Goal: Register for event/course

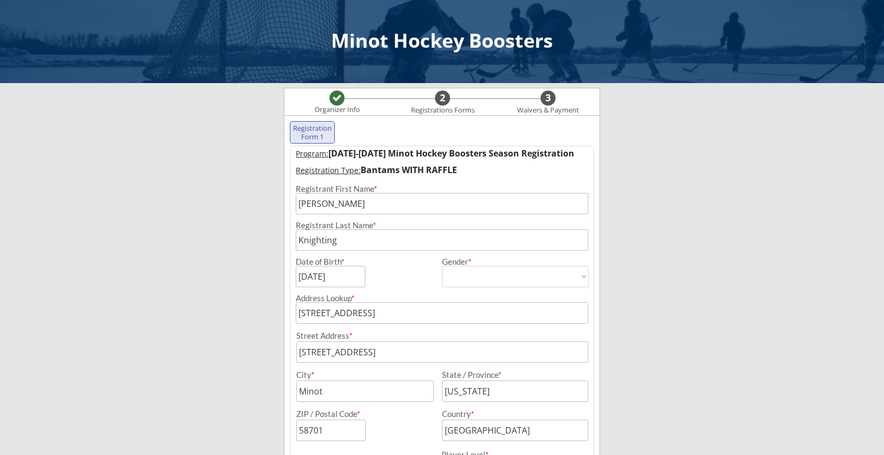
select select ""[DEMOGRAPHIC_DATA]""
select select ""Bantams""
select select ""Adult Medium""
select select ""Yes""
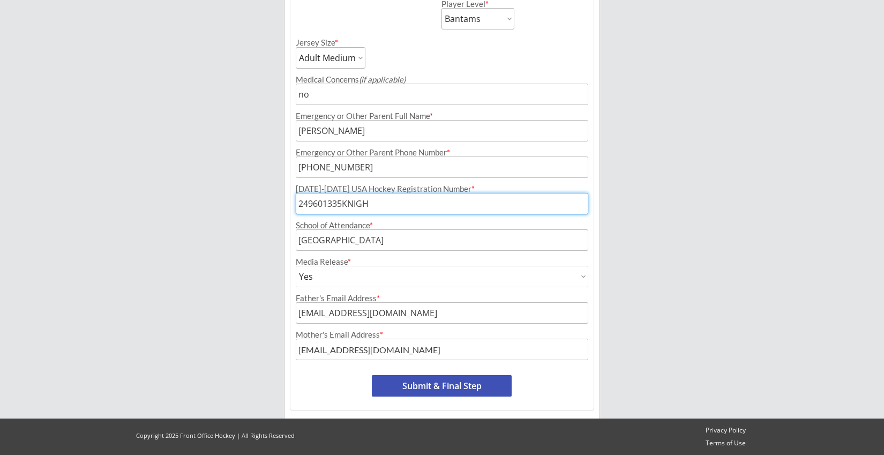
click at [318, 202] on input "input" at bounding box center [442, 203] width 292 height 21
click at [324, 203] on input "input" at bounding box center [442, 203] width 292 height 21
type input "249601335KNIGH"
click at [452, 385] on button "Submit & Final Step" at bounding box center [442, 385] width 140 height 21
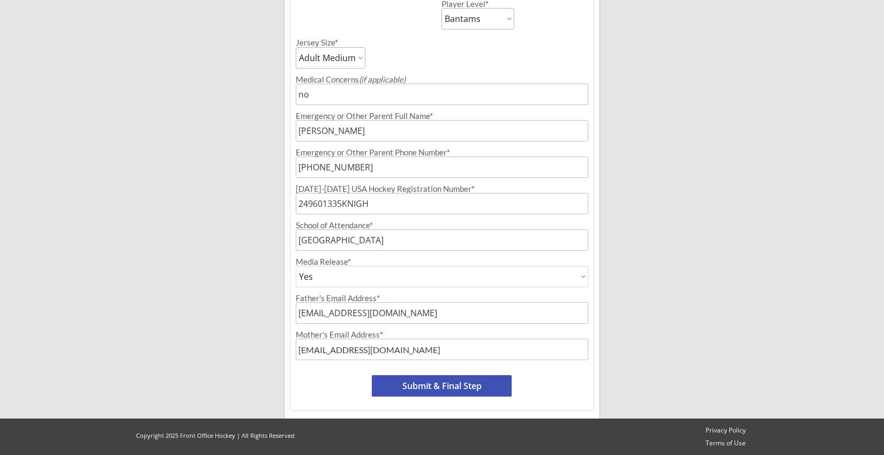
scroll to position [450, 0]
click at [430, 385] on button "Submit & Final Step" at bounding box center [442, 385] width 140 height 21
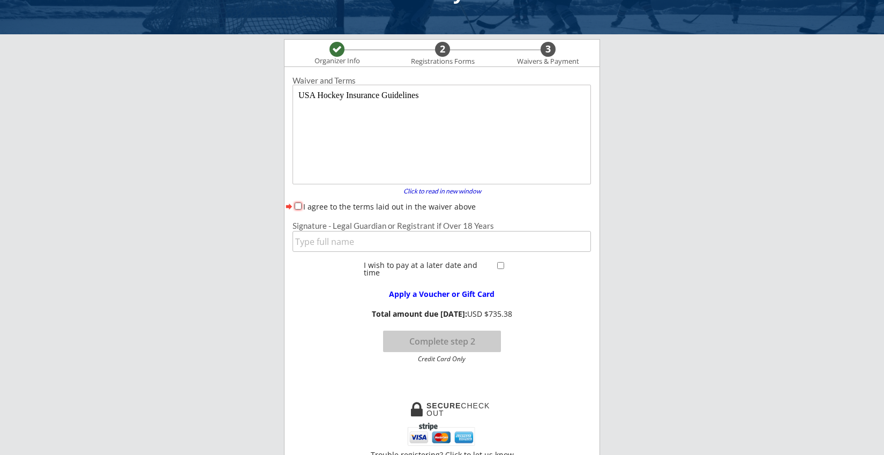
scroll to position [18, 0]
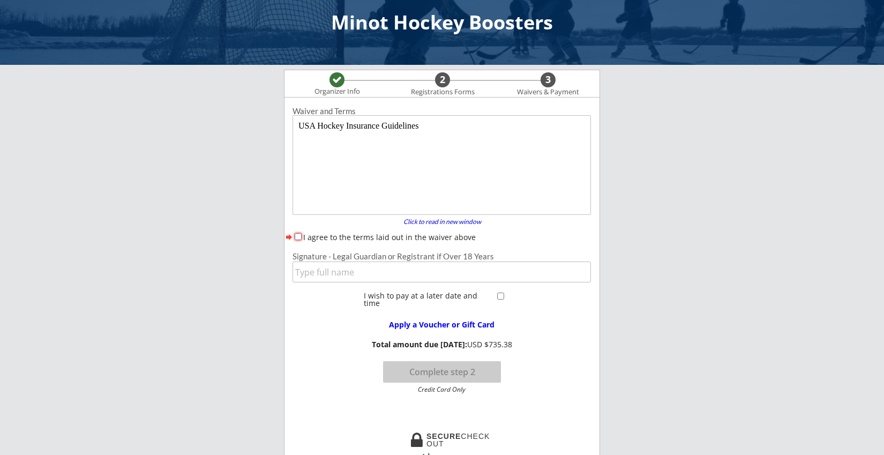
click at [297, 232] on div "I agree to the terms laid out in the waiver above" at bounding box center [441, 236] width 298 height 11
click at [297, 237] on input "I agree to the terms laid out in the waiver above" at bounding box center [298, 236] width 7 height 7
checkbox input "true"
click at [309, 267] on input "input" at bounding box center [441, 271] width 298 height 21
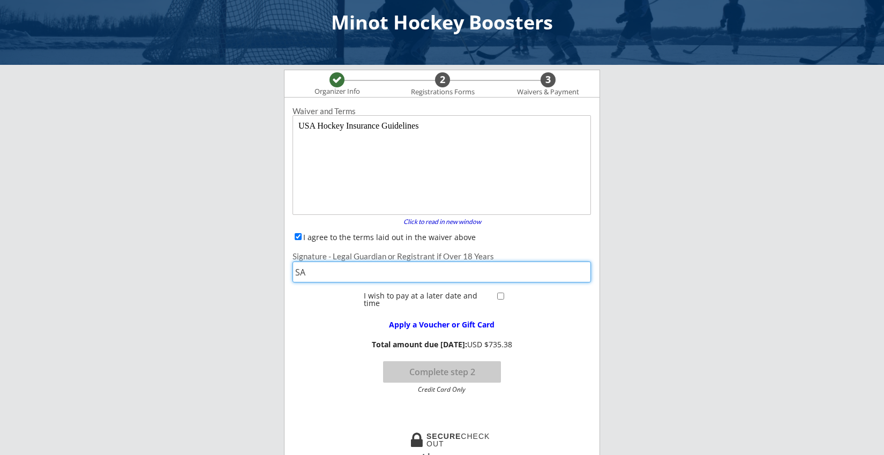
type input "S"
type input "[PERSON_NAME]"
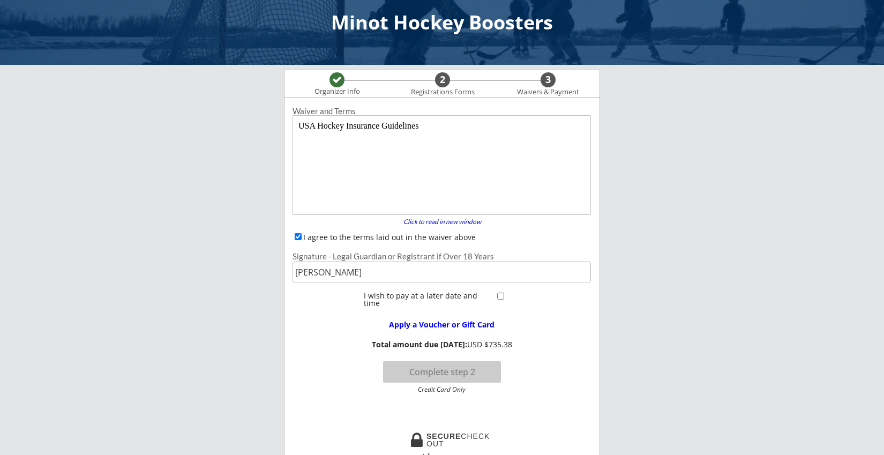
click at [553, 346] on div "Apply a Voucher or Gift Card Total amount due today: USD $735.38 Complete step …" at bounding box center [441, 352] width 314 height 82
click at [520, 330] on div "Apply a Voucher or Gift Card Total amount due today: USD $735.38 Complete step …" at bounding box center [441, 352] width 314 height 82
click at [277, 414] on div "Minot Hockey Boosters Organizer Info 2 Registrations Forms 3 Waivers & Payment …" at bounding box center [442, 445] width 884 height 926
click at [320, 396] on div "Waiver and Terms Click to read in new window forward I agree to the terms laid …" at bounding box center [441, 262] width 314 height 318
click at [500, 295] on input "checkbox" at bounding box center [500, 295] width 7 height 7
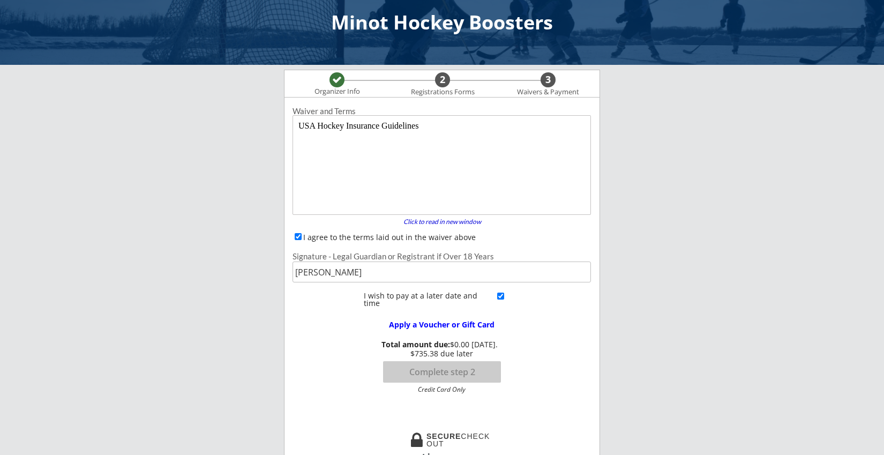
click at [332, 422] on div "Waiver and Terms Click to read in new window forward I agree to the terms laid …" at bounding box center [441, 304] width 315 height 415
click at [402, 264] on input "input" at bounding box center [441, 271] width 298 height 21
click at [347, 417] on div "Waiver and Terms Click to read in new window forward I agree to the terms laid …" at bounding box center [441, 262] width 314 height 318
click at [499, 296] on input "checkbox" at bounding box center [500, 295] width 7 height 7
click at [420, 273] on input "input" at bounding box center [441, 271] width 298 height 21
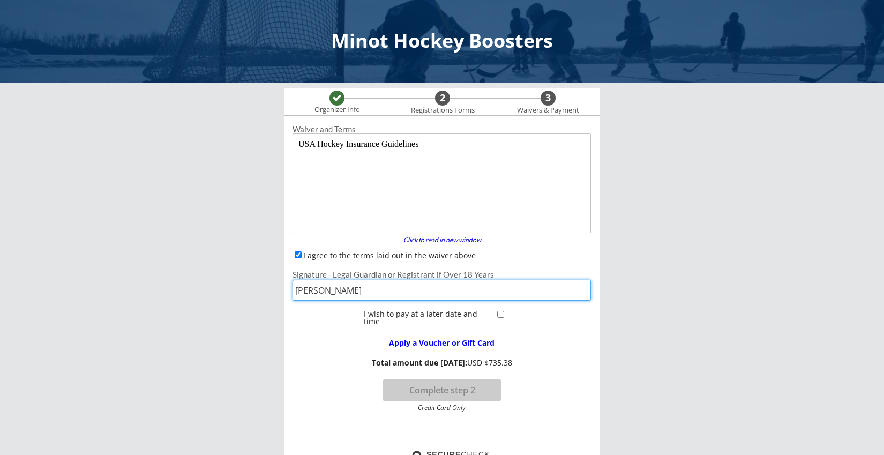
scroll to position [0, 0]
click at [427, 173] on body "USA Hockey Insurance Guidelines" at bounding box center [443, 184] width 290 height 91
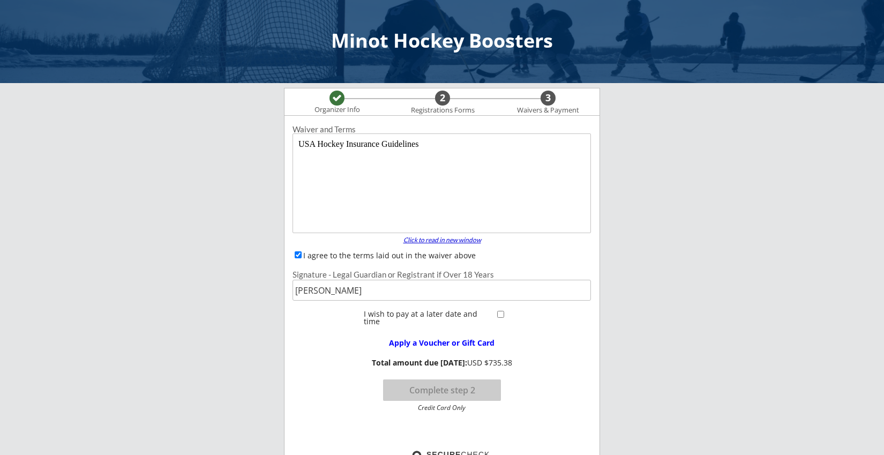
click at [429, 241] on div "Click to read in new window" at bounding box center [441, 240] width 91 height 6
click at [517, 345] on div "Apply a Voucher or Gift Card Total amount due today: USD $735.38 Complete step …" at bounding box center [441, 370] width 314 height 82
click at [402, 295] on input "input" at bounding box center [441, 290] width 298 height 21
click at [363, 140] on body "USA Hockey Insurance Guidelines" at bounding box center [443, 184] width 290 height 91
drag, startPoint x: 306, startPoint y: 146, endPoint x: 445, endPoint y: 179, distance: 142.1
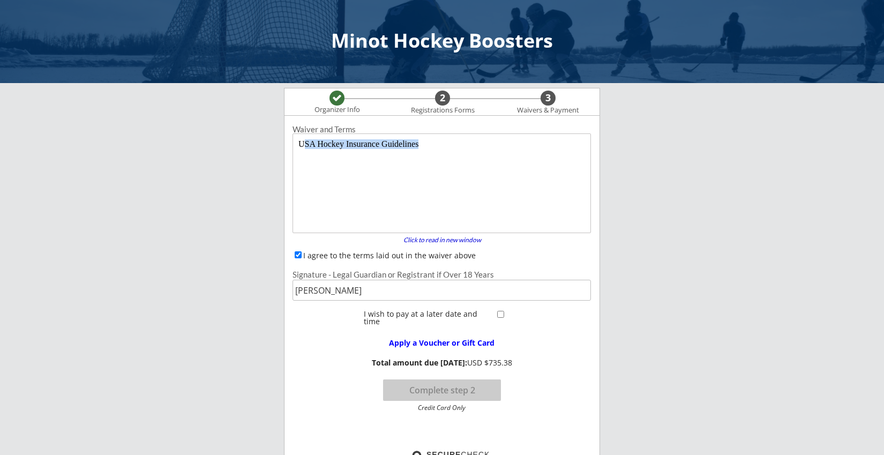
click at [445, 179] on body "USA Hockey Insurance Guidelines" at bounding box center [443, 184] width 290 height 91
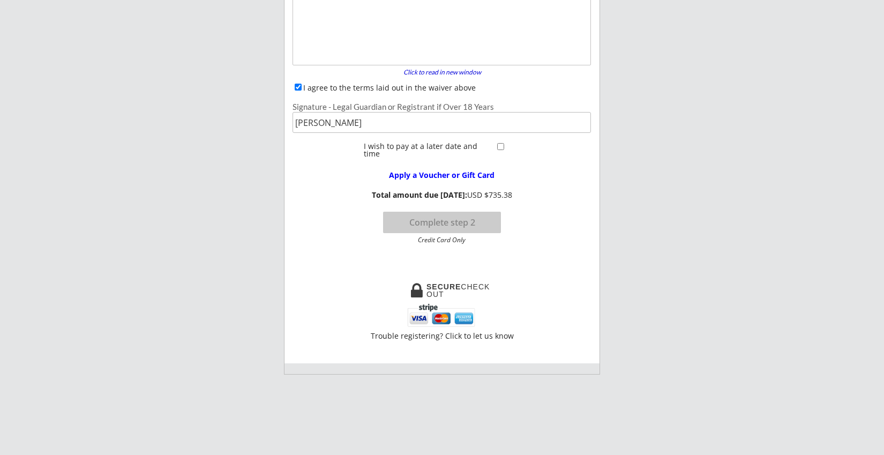
scroll to position [52, 0]
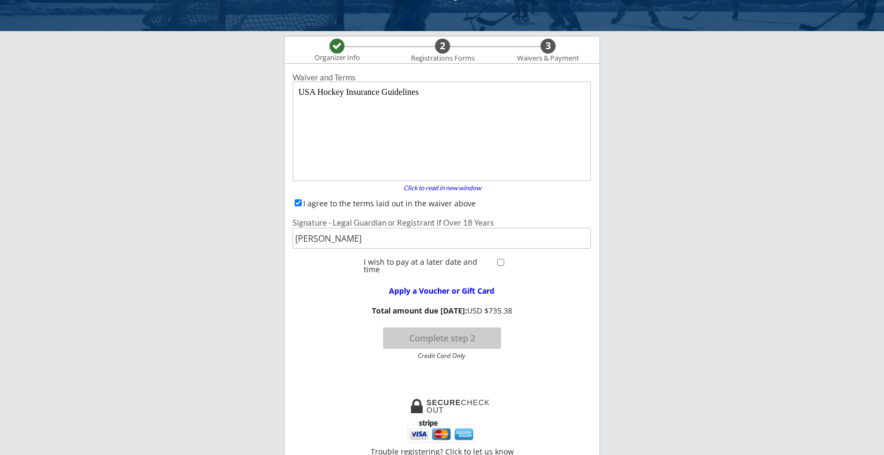
click at [414, 340] on button "Complete step 2" at bounding box center [442, 337] width 118 height 21
click at [453, 291] on div "Apply a Voucher or Gift Card" at bounding box center [441, 290] width 138 height 7
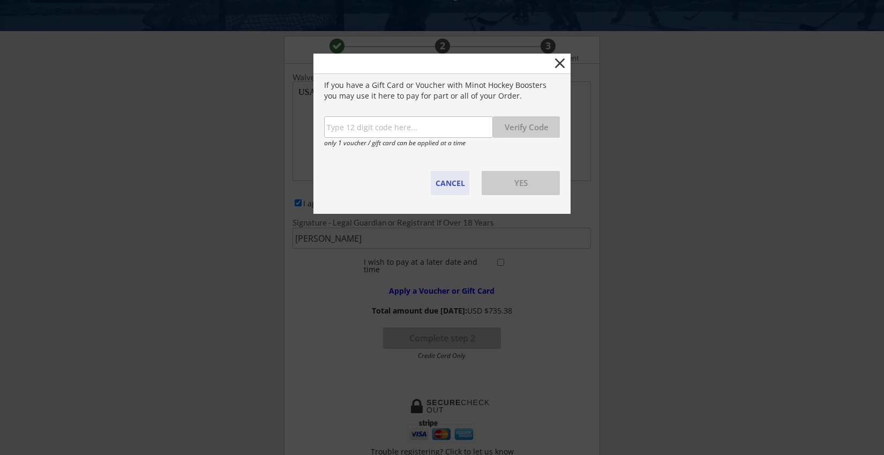
click at [450, 183] on button "CANCEL" at bounding box center [450, 183] width 39 height 24
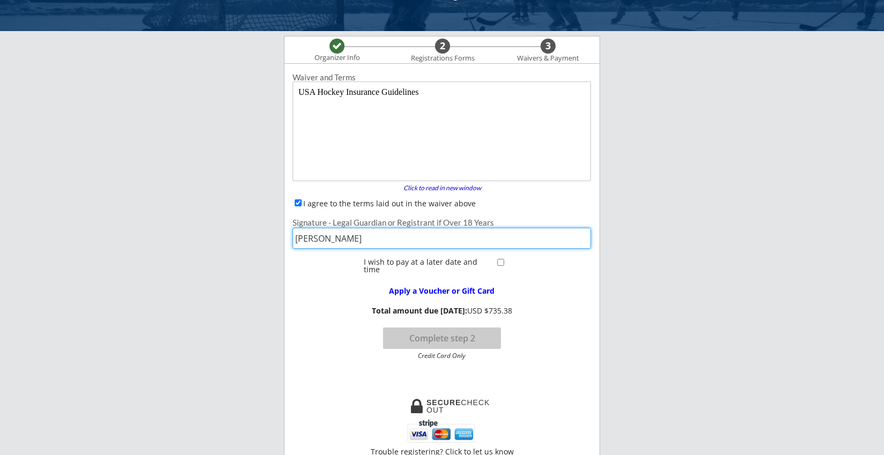
click at [385, 237] on input "input" at bounding box center [441, 238] width 298 height 21
click at [497, 261] on input "checkbox" at bounding box center [500, 262] width 7 height 7
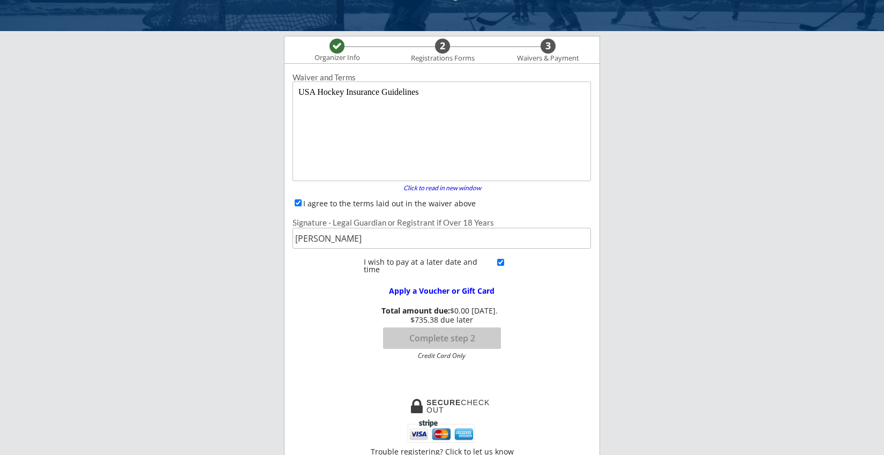
click at [499, 261] on input "checkbox" at bounding box center [500, 262] width 7 height 7
checkbox input "false"
click at [446, 342] on button "Complete step 2" at bounding box center [442, 337] width 118 height 21
click at [437, 341] on button "Complete step 2" at bounding box center [442, 337] width 118 height 21
click at [436, 359] on div "Credit Card Only" at bounding box center [441, 355] width 109 height 6
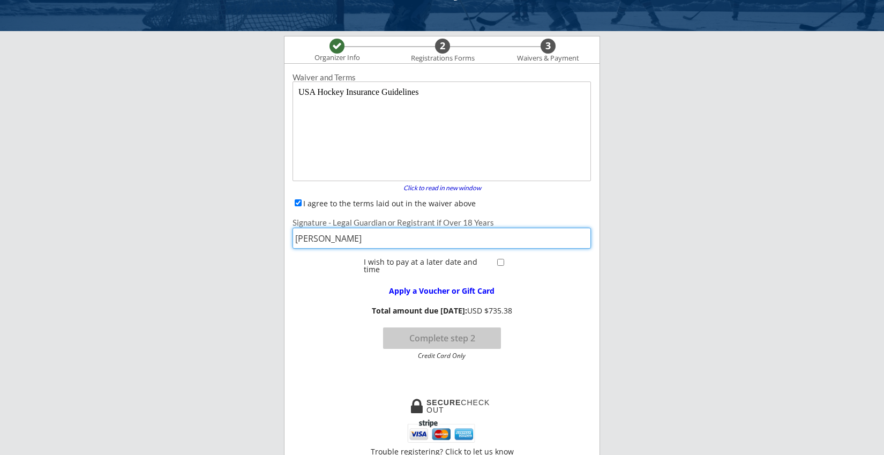
click at [305, 235] on input "input" at bounding box center [441, 238] width 298 height 21
drag, startPoint x: 385, startPoint y: 239, endPoint x: 228, endPoint y: 244, distance: 157.0
click at [228, 244] on div "Minot Hockey Boosters Organizer Info 2 Registrations Forms 3 Waivers & Payment …" at bounding box center [442, 411] width 884 height 926
type input "S"
type input "[PERSON_NAME]"
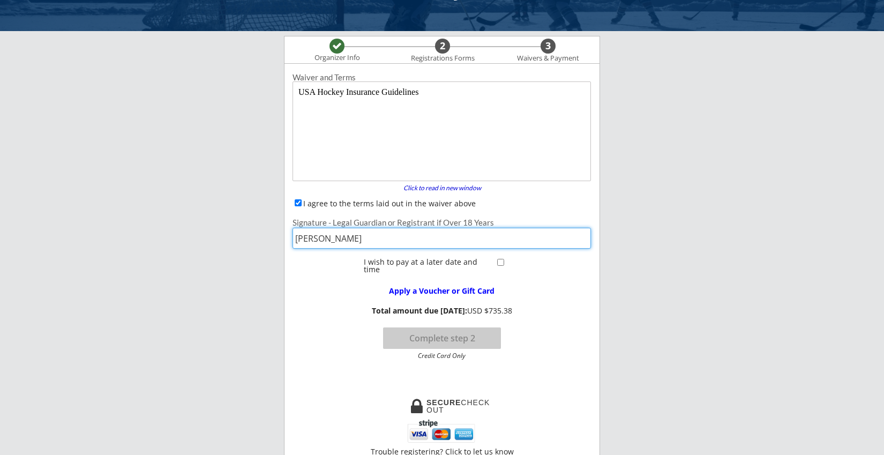
click at [381, 405] on div "Waiver and Terms Click to read in new window forward I agree to the terms laid …" at bounding box center [441, 271] width 315 height 415
click at [446, 332] on button "Complete step 2" at bounding box center [442, 337] width 118 height 21
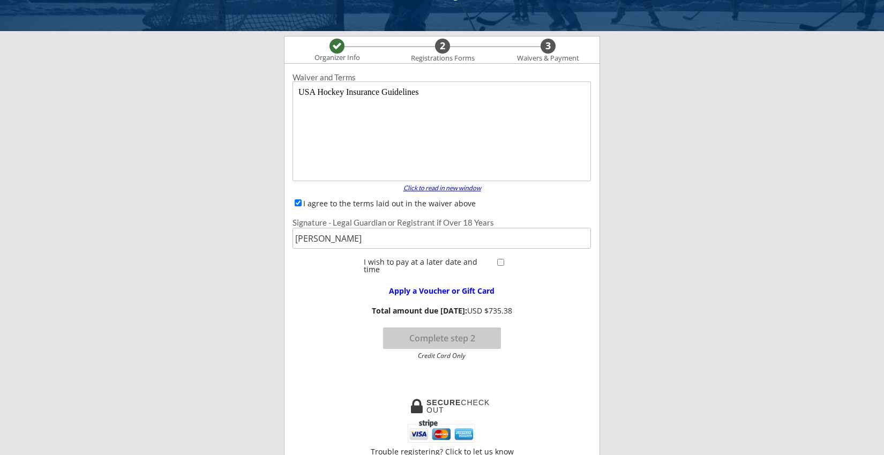
click at [446, 186] on div "Click to read in new window" at bounding box center [441, 188] width 91 height 6
click at [502, 123] on body "USA Hockey Insurance Guidelines" at bounding box center [443, 132] width 290 height 91
click at [441, 48] on div "2" at bounding box center [442, 46] width 15 height 12
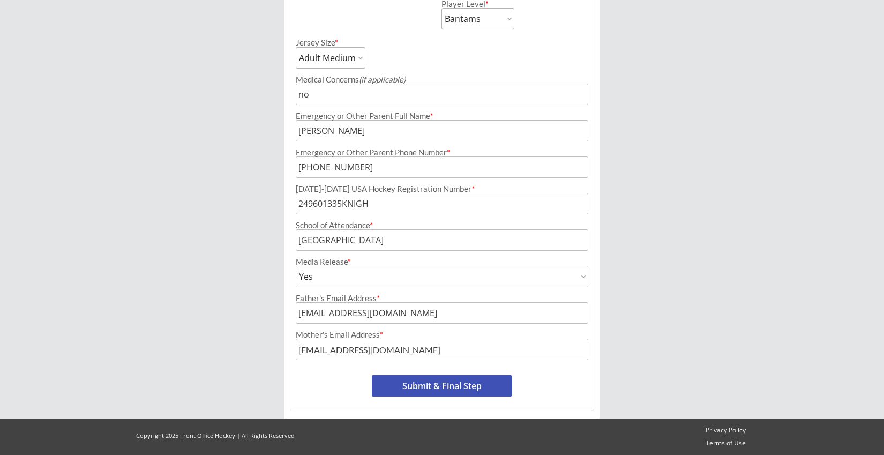
scroll to position [450, 0]
click at [413, 385] on button "Submit & Final Step" at bounding box center [442, 385] width 140 height 21
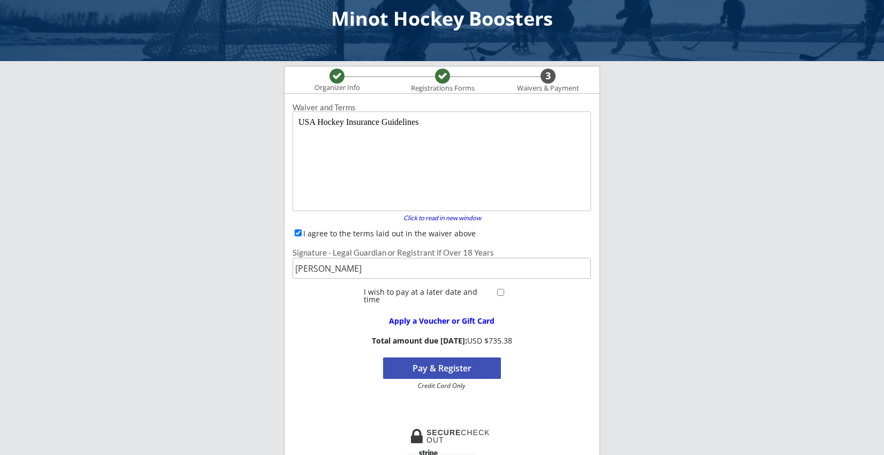
scroll to position [88, 0]
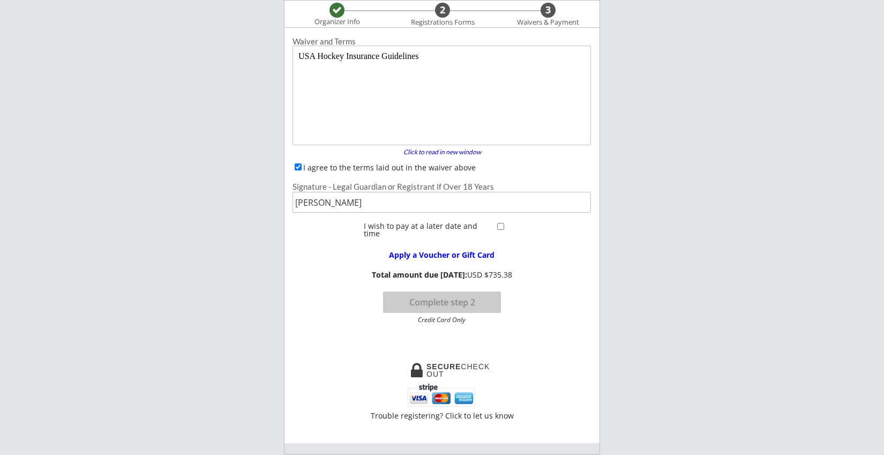
click at [296, 166] on input "I agree to the terms laid out in the waiver above" at bounding box center [298, 166] width 7 height 7
checkbox input "true"
click at [434, 150] on div "Click to read in new window" at bounding box center [441, 152] width 91 height 6
click at [444, 9] on div "2" at bounding box center [442, 10] width 15 height 12
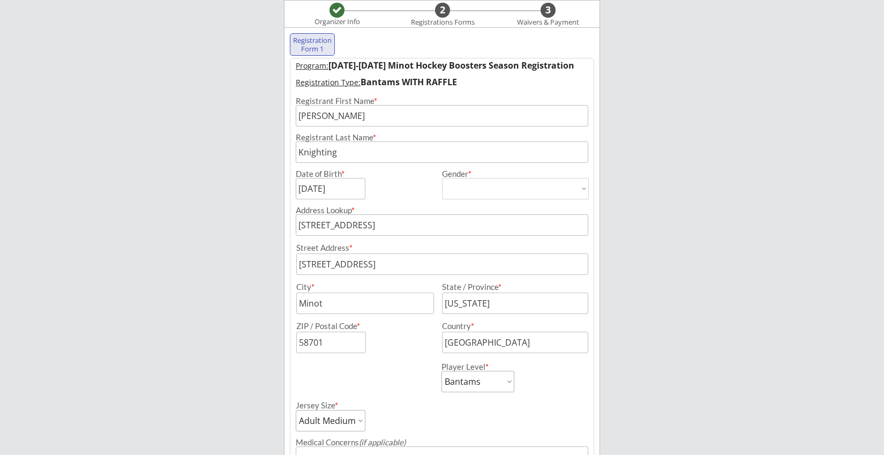
click at [444, 9] on div "2" at bounding box center [442, 10] width 15 height 12
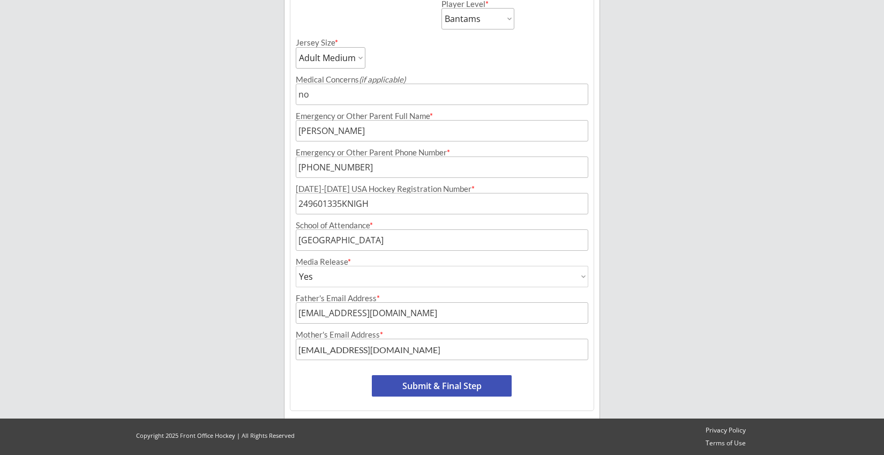
scroll to position [450, 0]
click at [423, 386] on button "Submit & Final Step" at bounding box center [442, 385] width 140 height 21
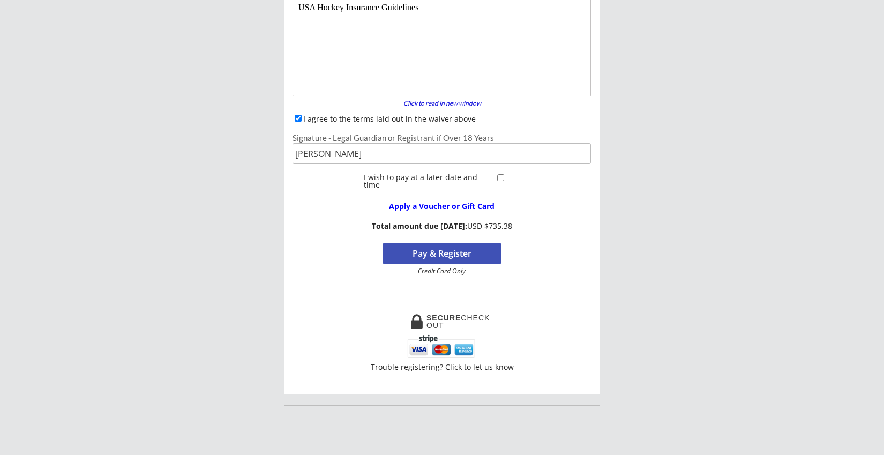
scroll to position [88, 0]
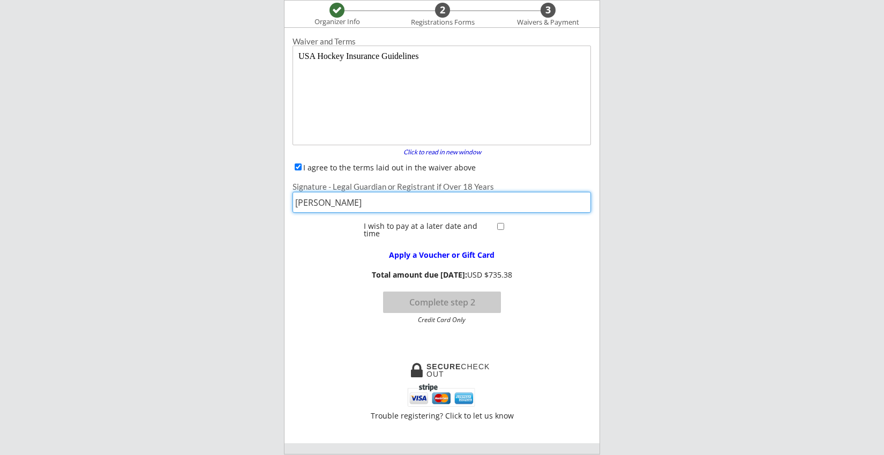
click at [412, 202] on input "input" at bounding box center [441, 202] width 298 height 21
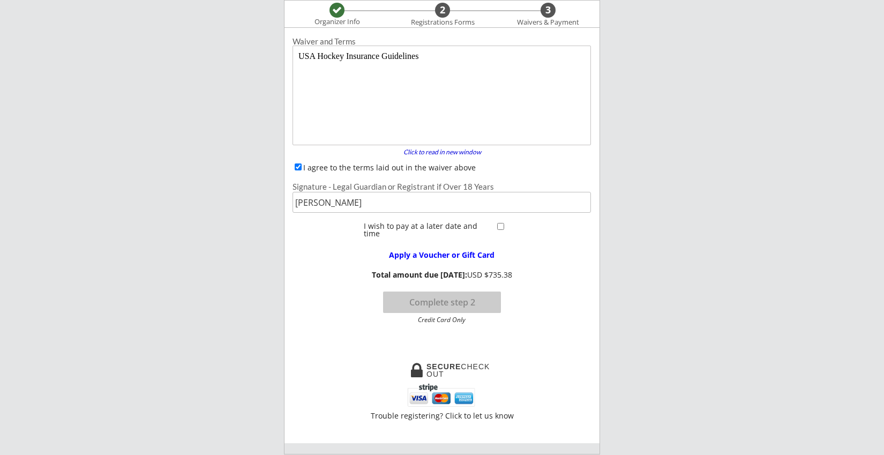
click at [460, 303] on button "Complete step 2" at bounding box center [442, 301] width 118 height 21
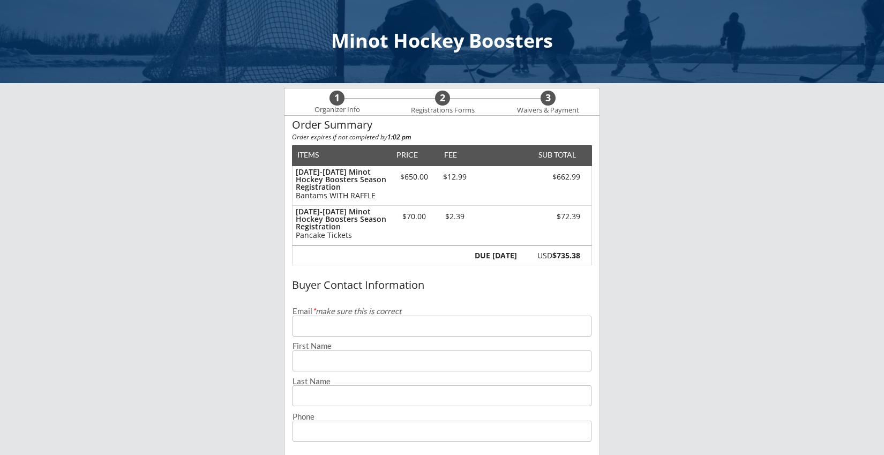
type input "[EMAIL_ADDRESS][DOMAIN_NAME]"
type input "[PERSON_NAME]"
type input "Knighting"
type input "[PHONE_NUMBER]"
click at [750, 344] on div "Minot Hockey Boosters 1 Organizer Info 2 Registrations Forms 3 Waivers & Paymen…" at bounding box center [442, 400] width 884 height 801
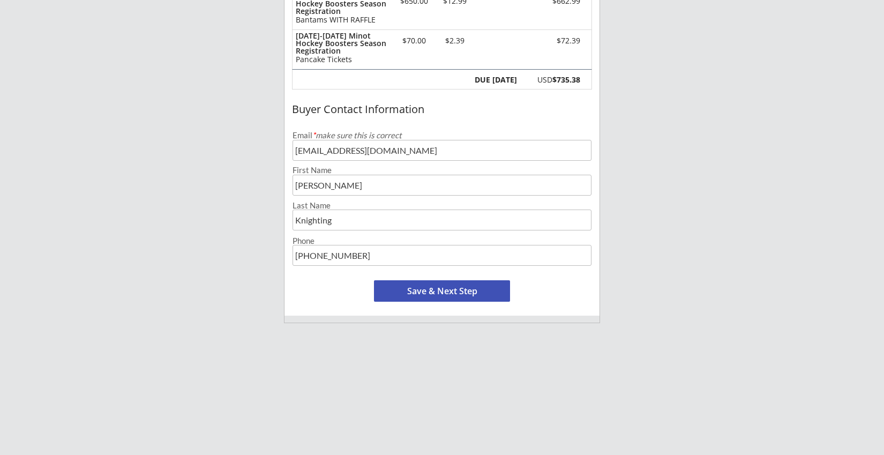
scroll to position [179, 0]
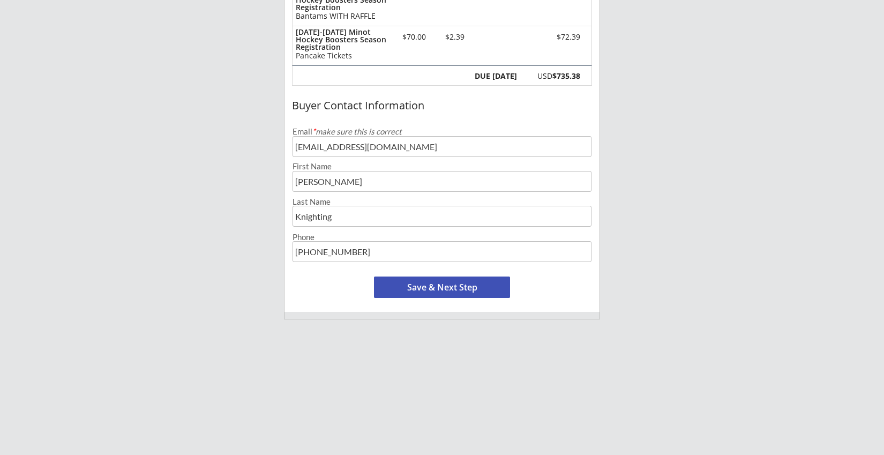
click at [468, 284] on button "Save & Next Step" at bounding box center [442, 286] width 136 height 21
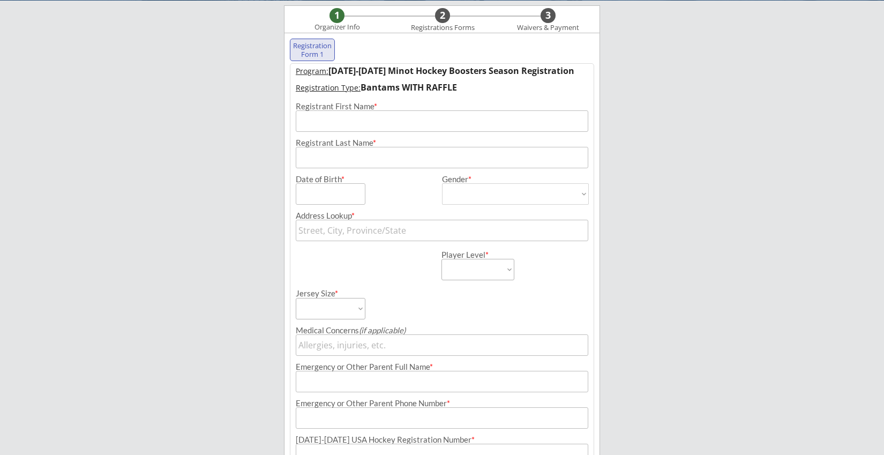
scroll to position [77, 0]
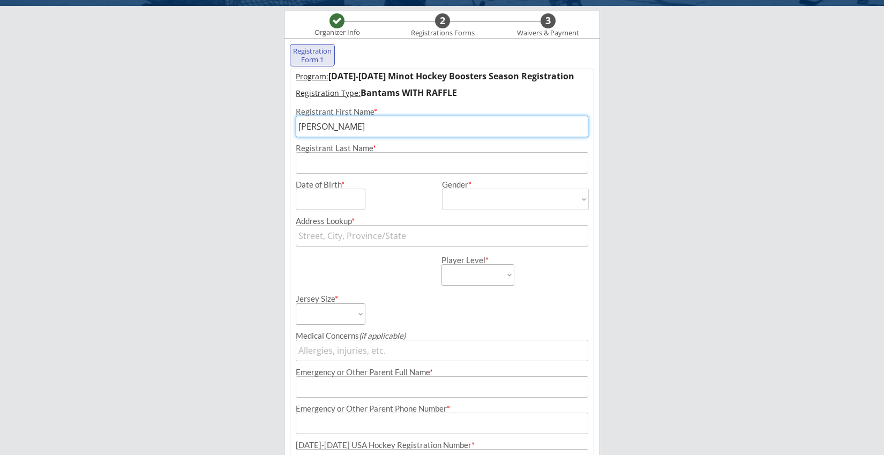
type input "[PERSON_NAME]"
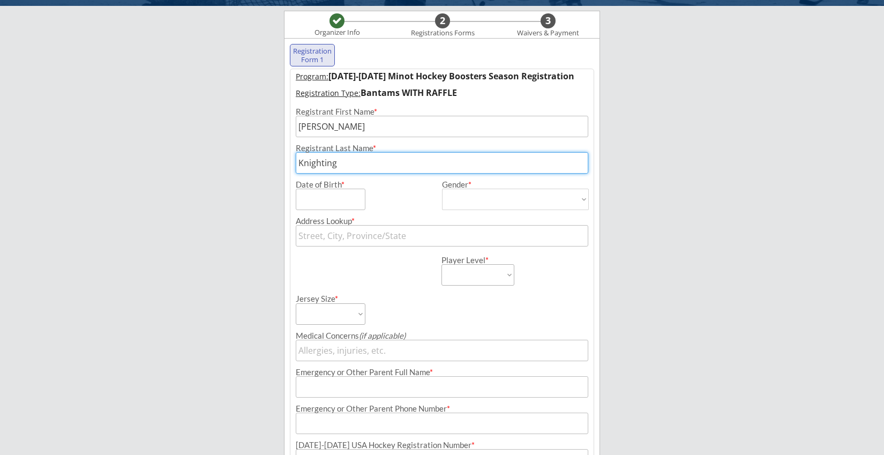
type input "Knighting"
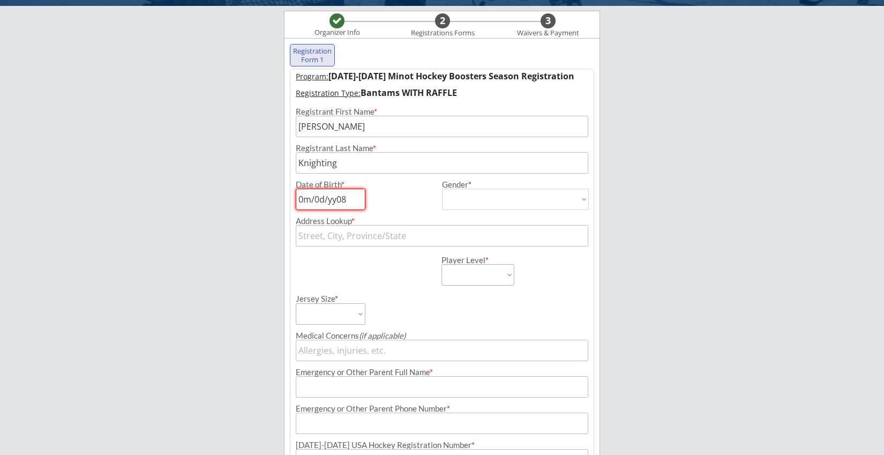
drag, startPoint x: 345, startPoint y: 199, endPoint x: 267, endPoint y: 199, distance: 78.7
click at [267, 199] on div "Minot Hockey Boosters Organizer Info 2 Registrations Forms 3 Waivers & Payment …" at bounding box center [442, 317] width 884 height 788
click at [314, 199] on input "input" at bounding box center [331, 199] width 70 height 21
click at [335, 200] on input "input" at bounding box center [331, 199] width 70 height 21
type input "[DATE]"
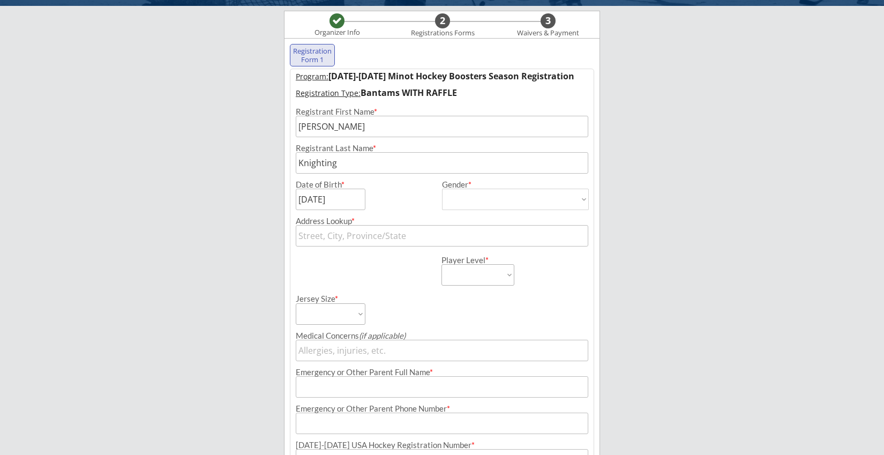
select select ""[DEMOGRAPHIC_DATA]""
type input "[DEMOGRAPHIC_DATA]"
type input "8"
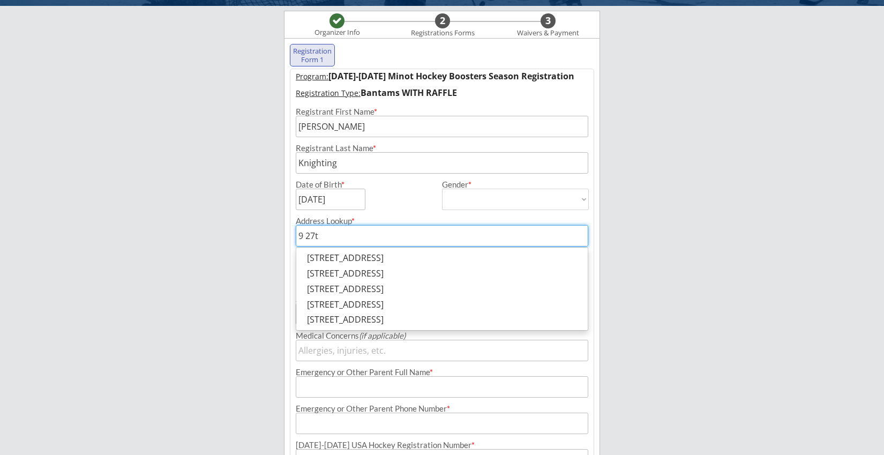
type input "9 27th"
type input "[STREET_ADDRESS]"
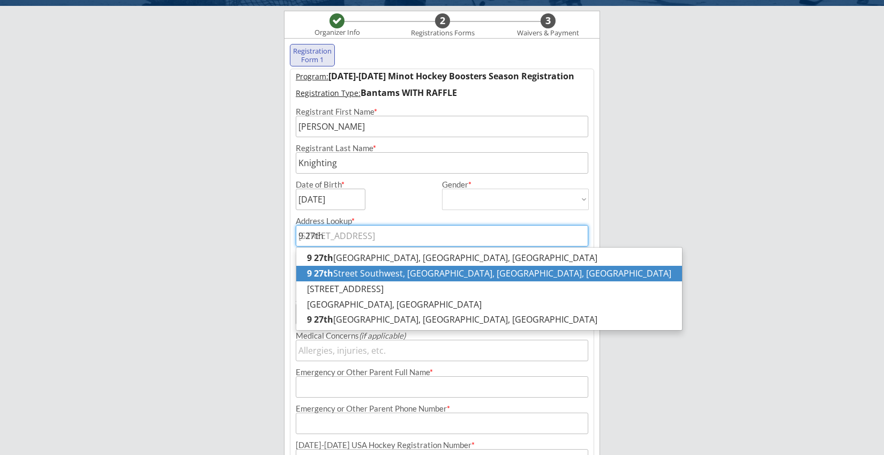
click at [471, 270] on p "[STREET_ADDRESS]" at bounding box center [489, 274] width 386 height 16
type input "[STREET_ADDRESS]"
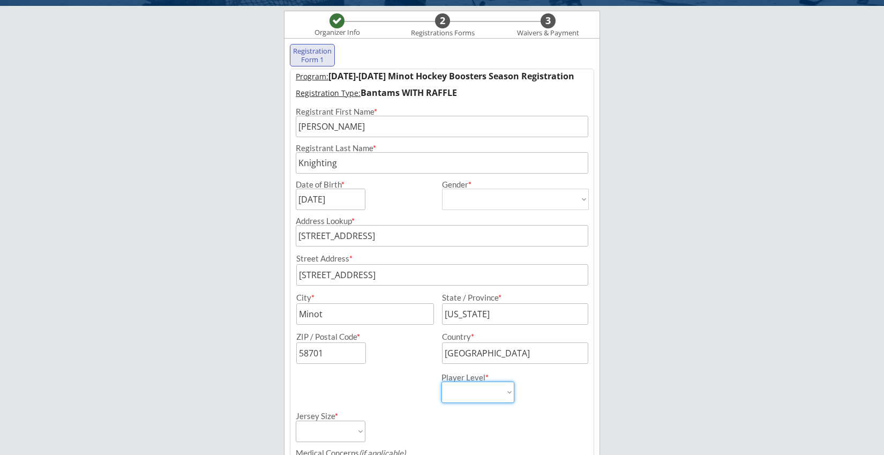
select select ""Bantams""
click at [408, 382] on div "Player Level * Learn to Play Boys Learn to Play Girls Maroon Mites Gold/White M…" at bounding box center [441, 383] width 303 height 39
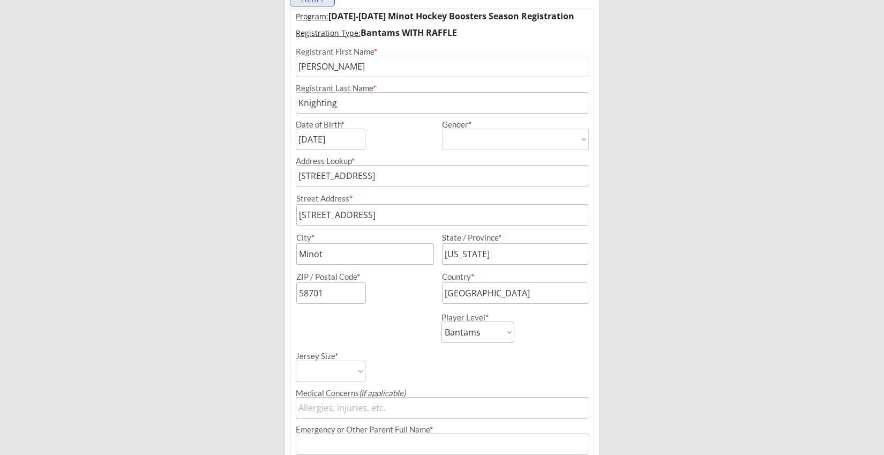
scroll to position [152, 0]
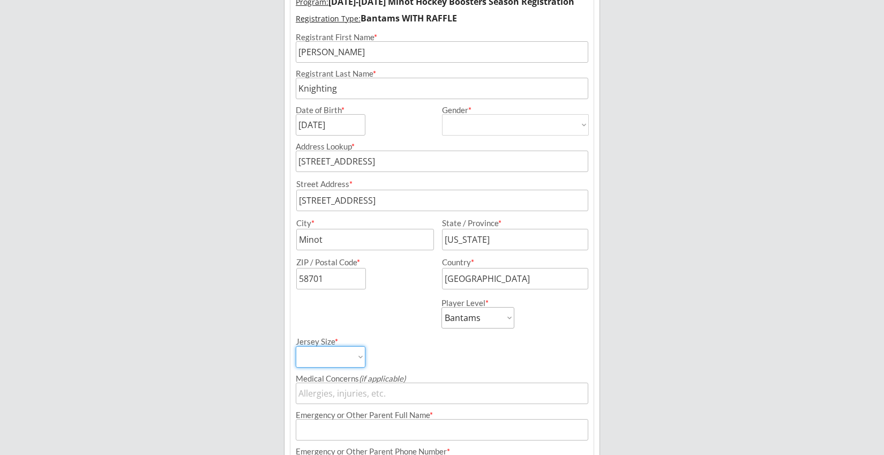
select select ""Adult Medium""
click at [351, 392] on input "input" at bounding box center [442, 392] width 292 height 21
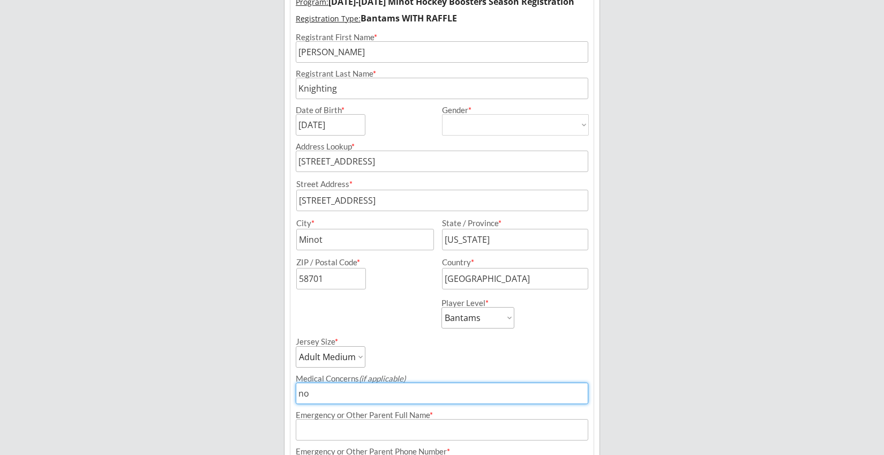
type input "no"
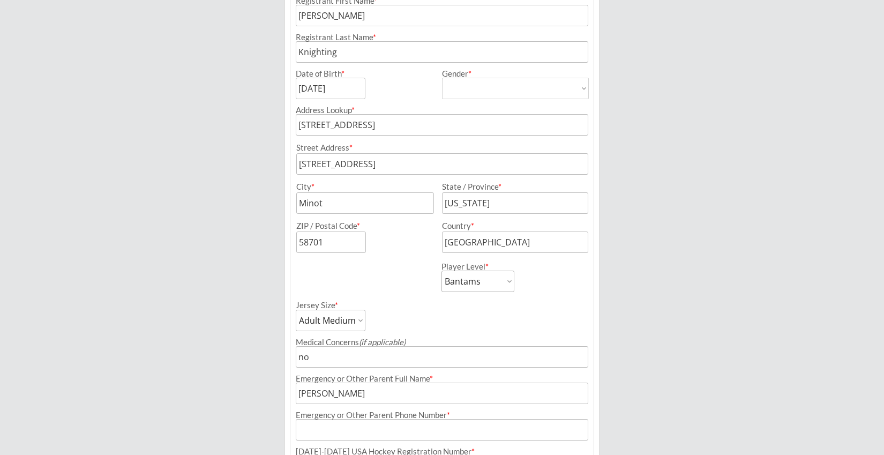
scroll to position [189, 0]
click at [354, 402] on input "input" at bounding box center [442, 392] width 292 height 21
type input "[PERSON_NAME]"
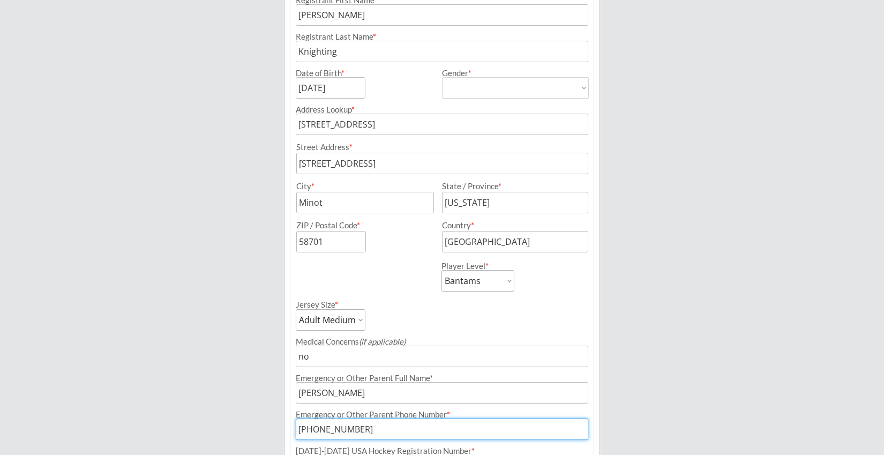
click at [352, 432] on input "input" at bounding box center [442, 428] width 292 height 21
type input "[PHONE_NUMBER]"
click at [839, 366] on div "Minot Hockey Boosters Organizer Info 2 Registrations Forms 3 Waivers & Payment …" at bounding box center [442, 263] width 884 height 905
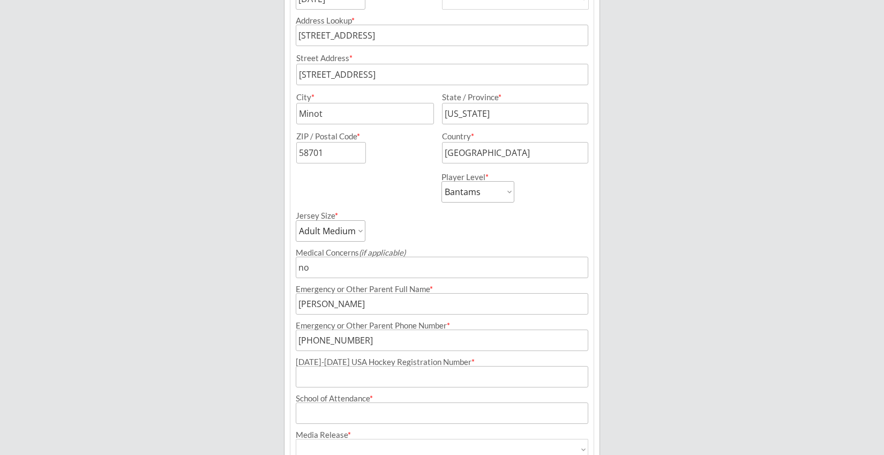
scroll to position [420, 0]
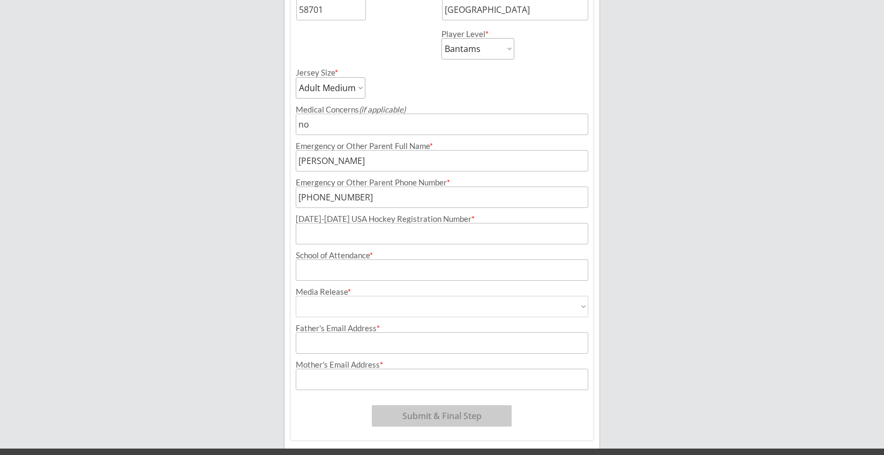
click at [393, 235] on input "input" at bounding box center [442, 233] width 292 height 21
click at [380, 232] on input "input" at bounding box center [442, 233] width 292 height 21
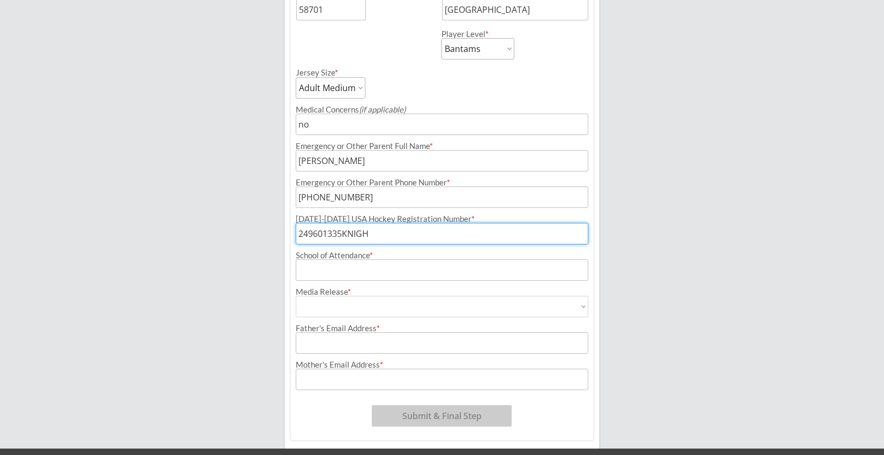
type input "249601335KNIGH"
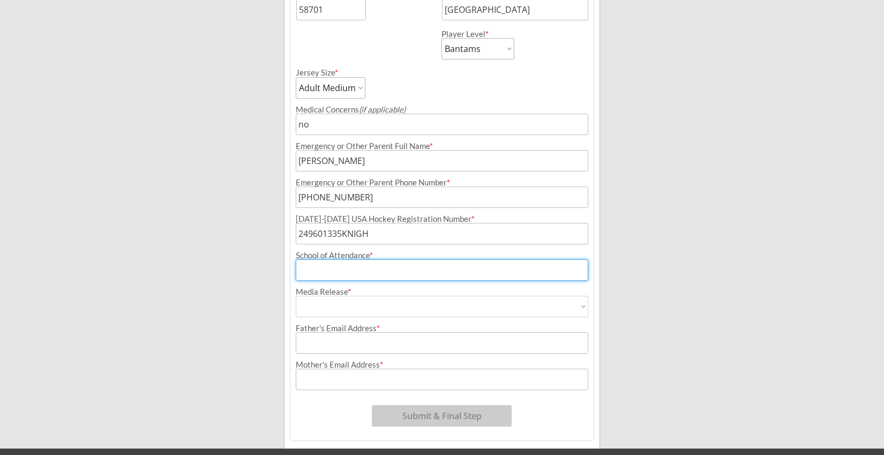
click at [387, 269] on input "input" at bounding box center [442, 269] width 292 height 21
type input "[GEOGRAPHIC_DATA]"
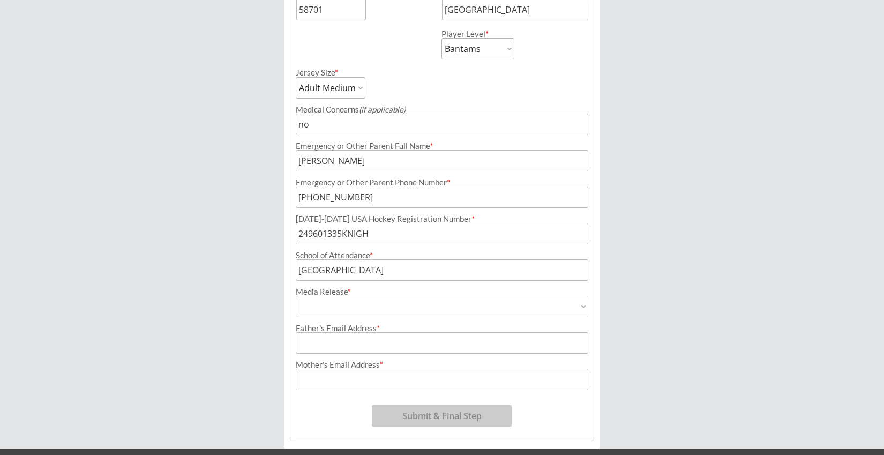
select select ""Yes""
type input "Yes"
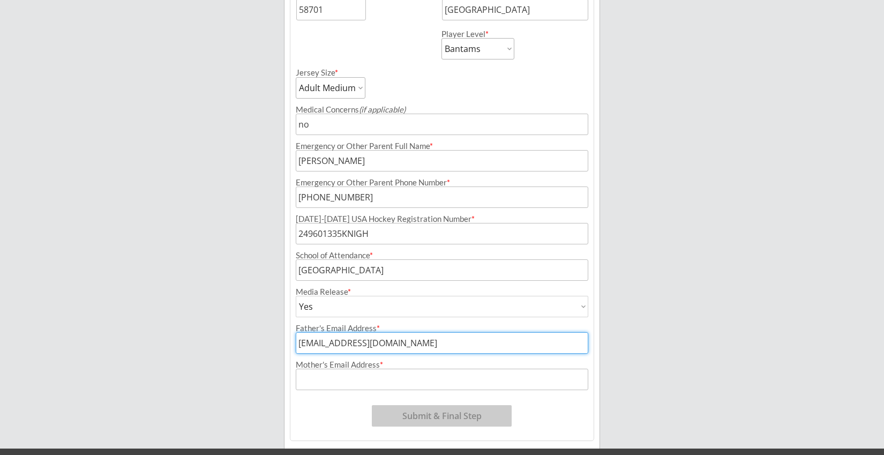
type input "[EMAIL_ADDRESS][DOMAIN_NAME]"
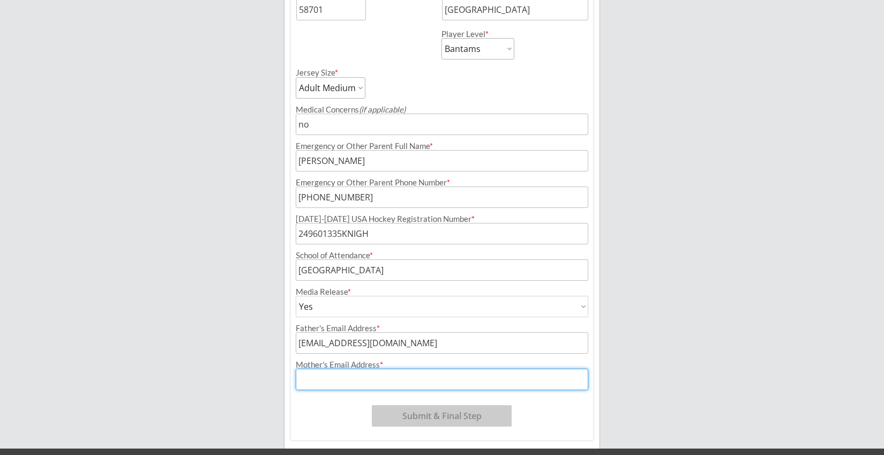
type input "[EMAIL_ADDRESS][DOMAIN_NAME]"
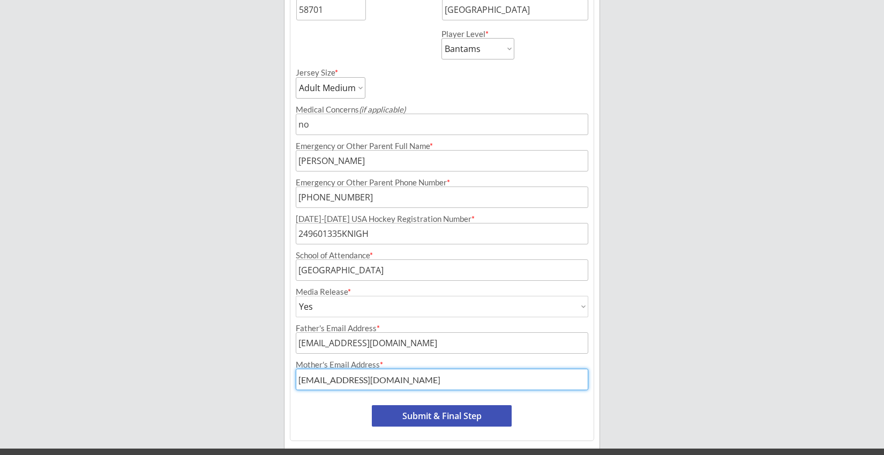
click at [335, 408] on div "Program: [DATE]-[DATE] Minot Hockey Boosters Season Registration Registration T…" at bounding box center [442, 83] width 304 height 716
click at [433, 414] on button "Submit & Final Step" at bounding box center [442, 415] width 140 height 21
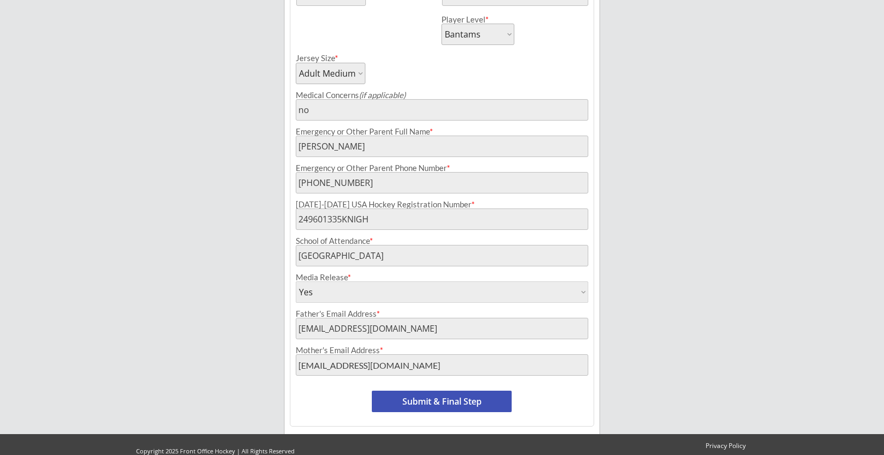
scroll to position [439, 0]
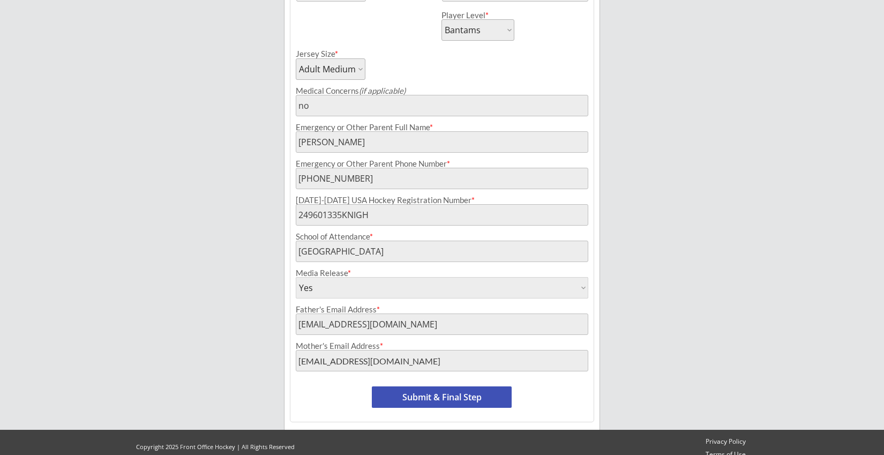
click at [455, 393] on button "Submit & Final Step" at bounding box center [442, 396] width 140 height 21
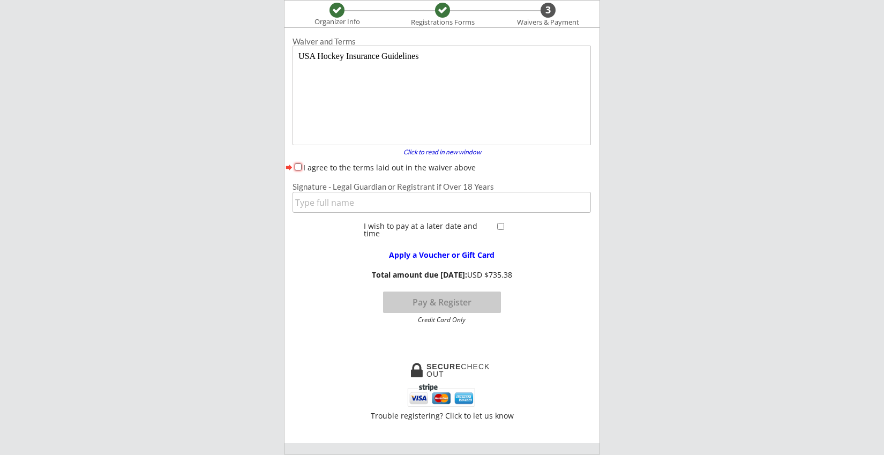
scroll to position [0, 0]
click at [298, 164] on input "I agree to the terms laid out in the waiver above" at bounding box center [298, 166] width 7 height 7
checkbox input "true"
click at [314, 198] on input "input" at bounding box center [441, 202] width 298 height 21
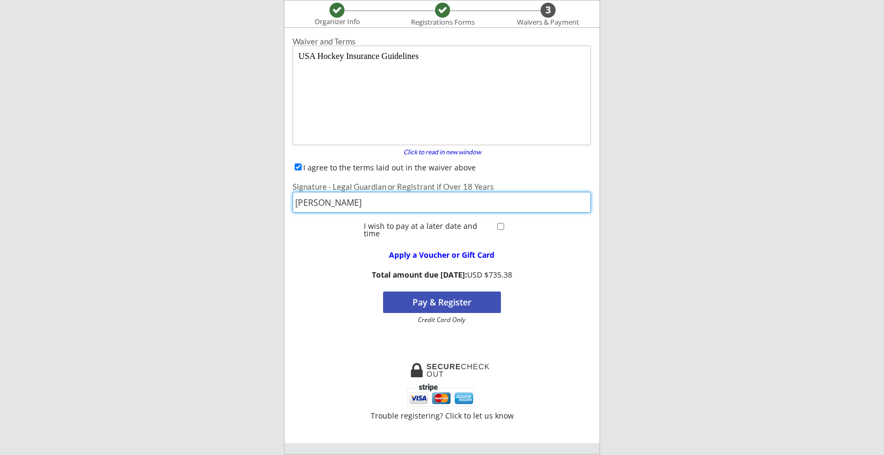
type input "[PERSON_NAME]"
click at [357, 378] on div "Waiver and Terms Click to read in new window forward I agree to the terms laid …" at bounding box center [441, 235] width 315 height 415
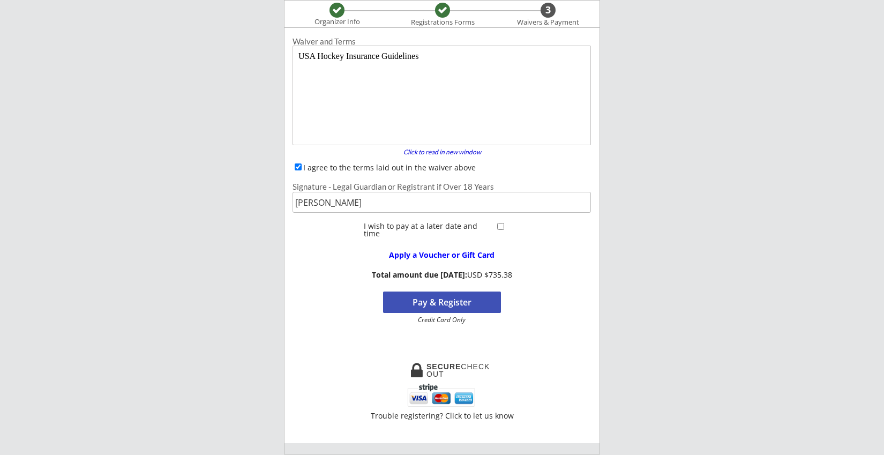
click at [482, 306] on button "Pay & Register" at bounding box center [442, 301] width 118 height 21
